Goal: Information Seeking & Learning: Learn about a topic

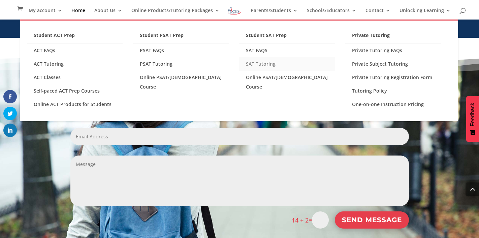
scroll to position [823, 0]
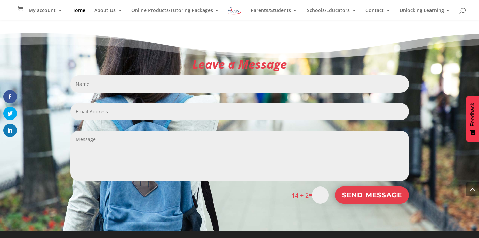
click at [272, 180] on textarea "Message" at bounding box center [239, 156] width 338 height 51
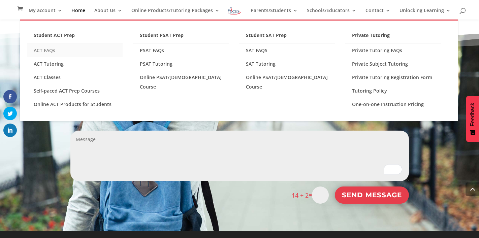
click at [51, 48] on link "ACT FAQs" at bounding box center [75, 50] width 96 height 13
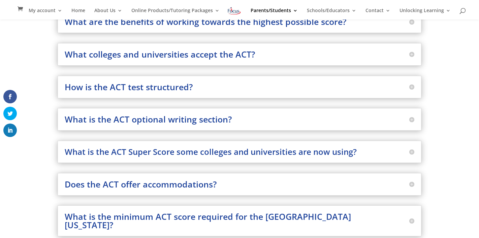
scroll to position [219, 0]
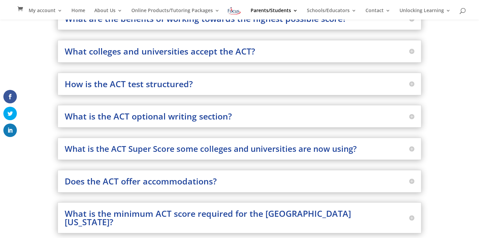
click at [197, 83] on h3 "How is the ACT test structured?" at bounding box center [240, 84] width 350 height 8
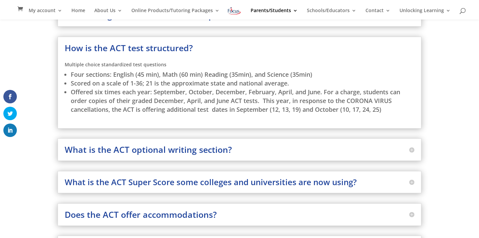
scroll to position [162, 0]
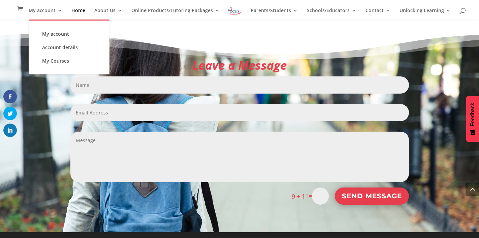
scroll to position [824, 0]
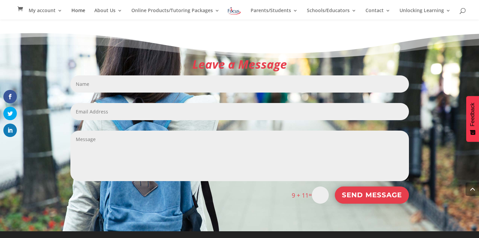
click at [80, 11] on link "Home" at bounding box center [78, 13] width 14 height 11
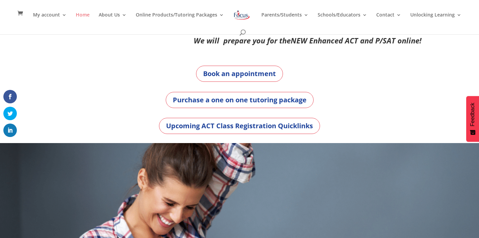
click at [80, 14] on link "Home" at bounding box center [83, 20] width 14 height 16
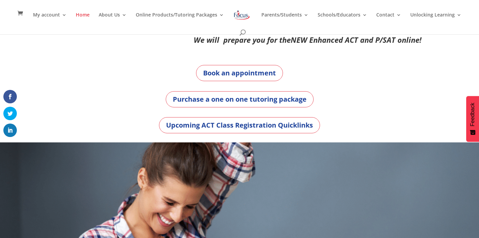
click at [80, 14] on link "Home" at bounding box center [83, 20] width 14 height 16
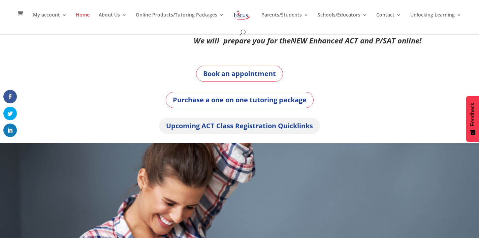
click at [225, 124] on link "Upcoming ACT Class Registration Quicklinks" at bounding box center [239, 126] width 161 height 16
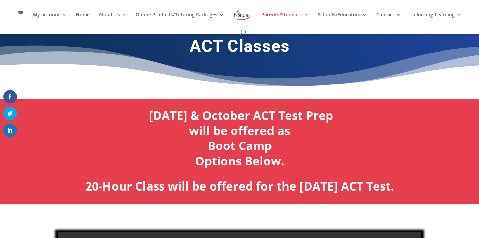
click at [225, 124] on b "will be offered as" at bounding box center [239, 131] width 101 height 16
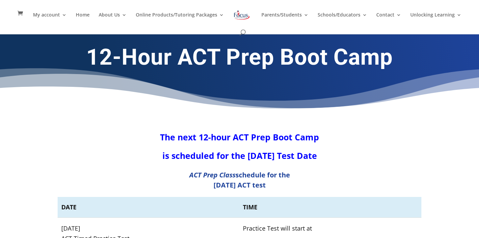
click at [226, 121] on div "12-Hour ACT Prep Boot Camp" at bounding box center [239, 75] width 479 height 94
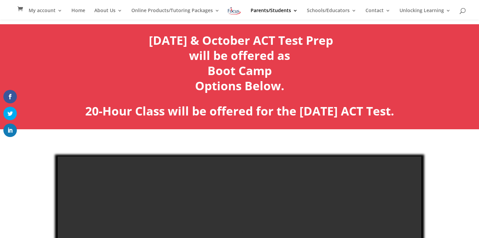
scroll to position [68, 0]
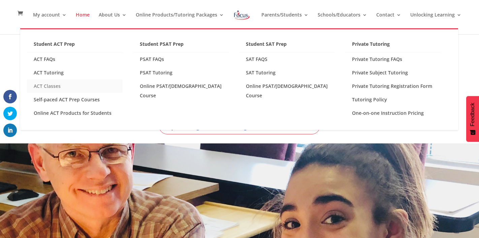
click at [59, 88] on link "ACT Classes" at bounding box center [75, 85] width 96 height 13
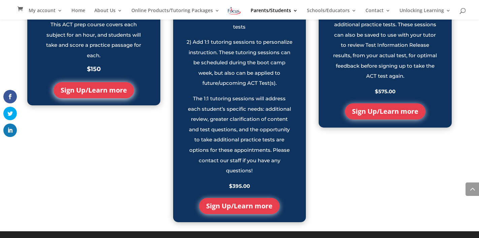
scroll to position [759, 0]
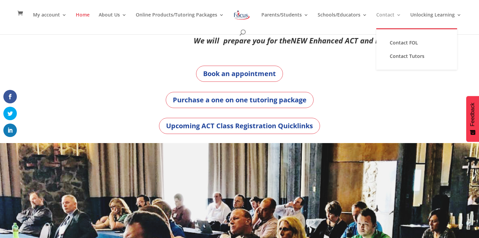
click at [376, 15] on link "Contact" at bounding box center [388, 20] width 25 height 16
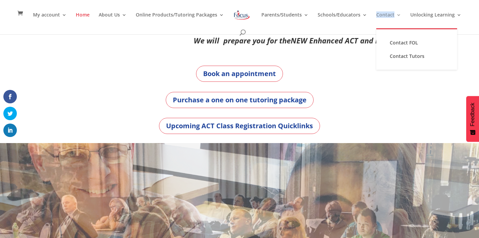
click at [376, 15] on link "Contact" at bounding box center [388, 20] width 25 height 16
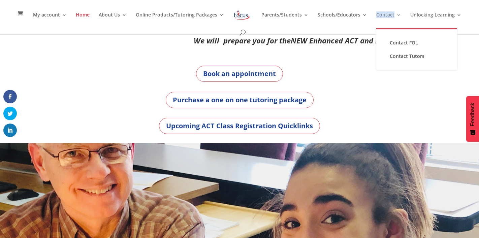
click at [376, 15] on link "Contact" at bounding box center [388, 20] width 25 height 16
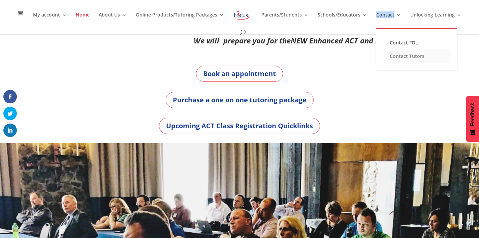
click at [403, 55] on link "Contact Tutors" at bounding box center [416, 55] width 67 height 13
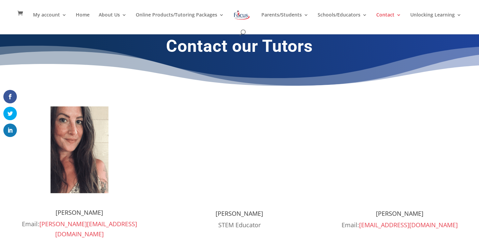
click at [403, 55] on h1 "Contact our Tutors" at bounding box center [240, 48] width 364 height 24
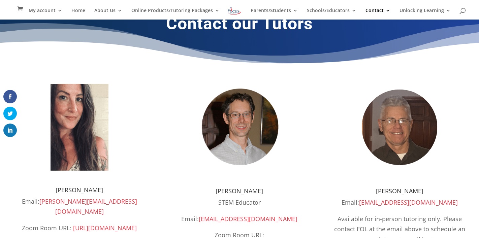
scroll to position [15, 0]
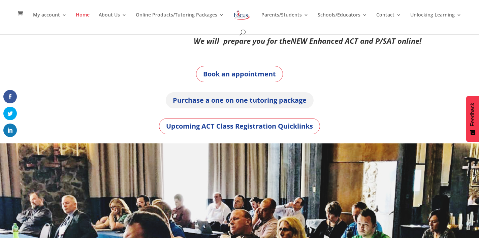
scroll to position [7, 0]
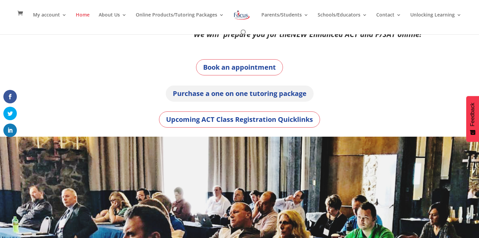
click at [240, 89] on link "Purchase a one on one tutoring package" at bounding box center [240, 94] width 148 height 16
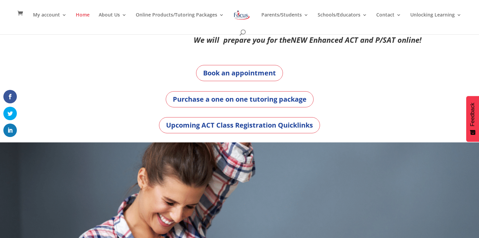
scroll to position [6, 0]
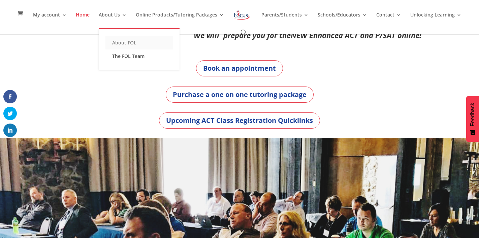
click at [115, 41] on link "About FOL" at bounding box center [138, 42] width 67 height 13
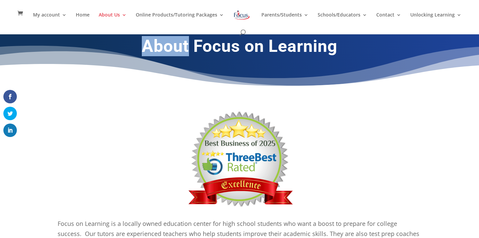
click at [115, 41] on h1 "About Focus on Learning" at bounding box center [240, 48] width 364 height 24
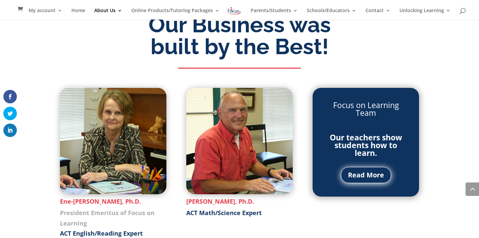
scroll to position [741, 0]
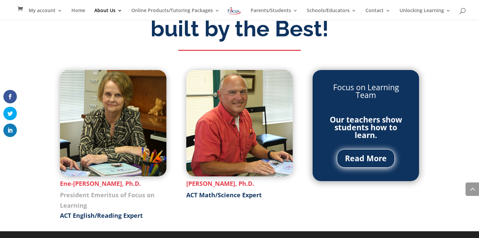
click at [371, 157] on link "Read More" at bounding box center [366, 158] width 58 height 19
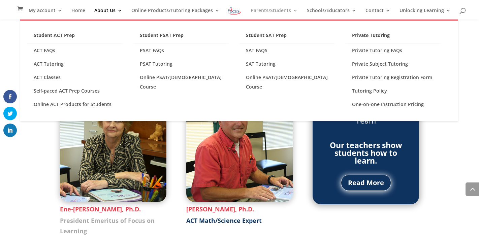
scroll to position [715, 0]
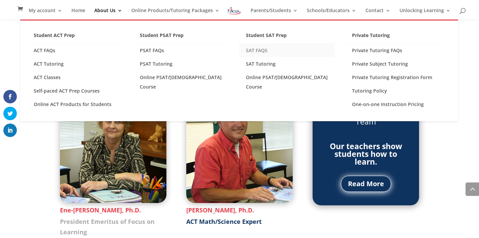
click at [262, 47] on link "SAT FAQS" at bounding box center [287, 50] width 96 height 13
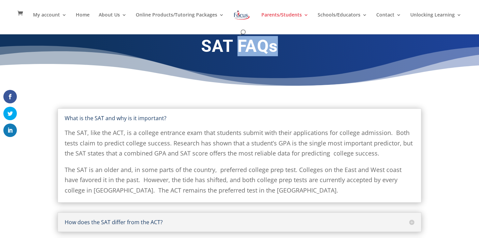
click at [262, 47] on h1 "SAT FAQs" at bounding box center [240, 48] width 364 height 24
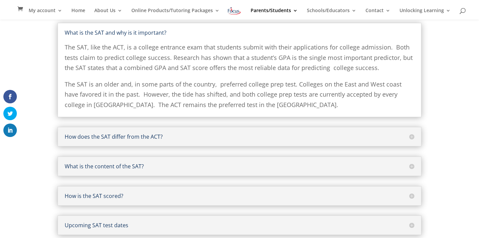
scroll to position [81, 0]
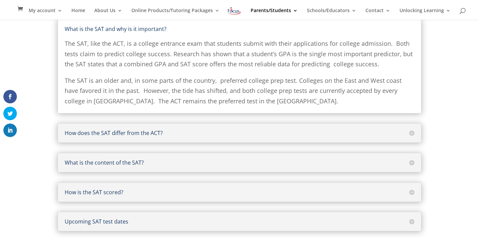
click at [411, 132] on h5 "How does the SAT differ from the ACT?" at bounding box center [240, 132] width 350 height 5
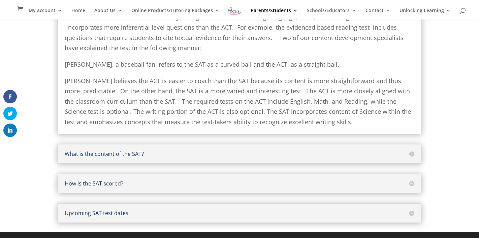
scroll to position [138, 0]
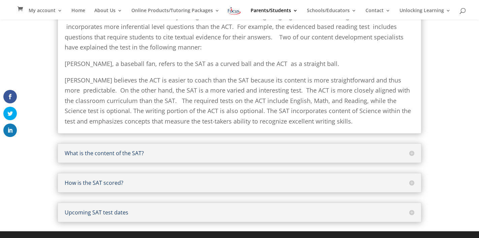
click at [412, 153] on h5 "What is the content of the SAT?" at bounding box center [240, 153] width 350 height 5
